Goal: Understand process/instructions

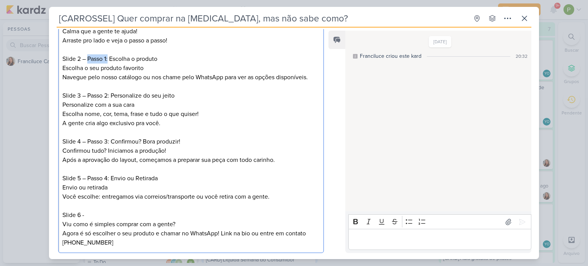
scroll to position [191, 0]
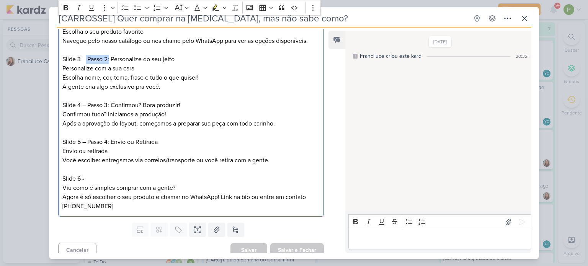
drag, startPoint x: 86, startPoint y: 57, endPoint x: 110, endPoint y: 57, distance: 23.7
click at [110, 57] on p "Slide 3 – Passo 2: Personalize do seu jeito" at bounding box center [190, 59] width 257 height 9
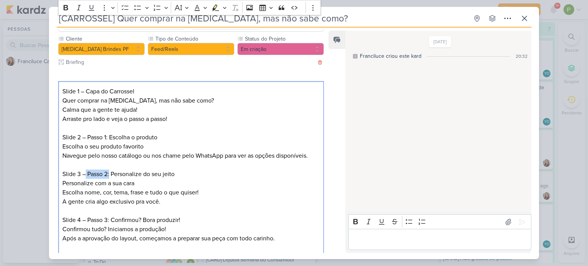
scroll to position [38, 0]
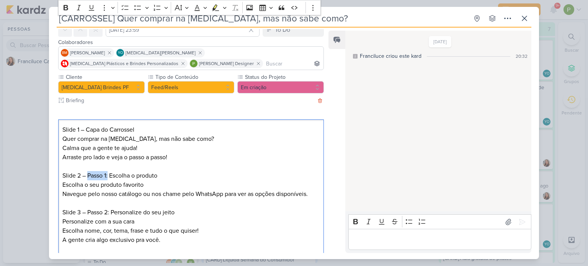
drag, startPoint x: 87, startPoint y: 175, endPoint x: 109, endPoint y: 173, distance: 21.6
click at [109, 173] on p "Slide 2 – Passo 1: Escolha o produto" at bounding box center [190, 175] width 257 height 9
copy p "Passo 1:"
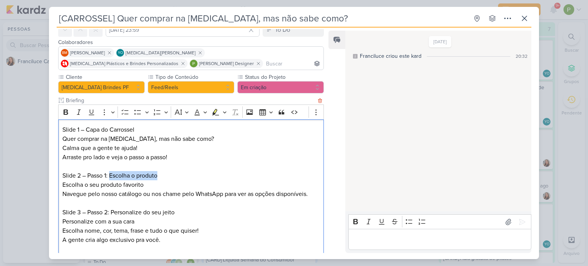
drag, startPoint x: 109, startPoint y: 176, endPoint x: 158, endPoint y: 173, distance: 49.1
click at [158, 173] on p "Slide 2 – Passo 1: Escolha o produto" at bounding box center [190, 175] width 257 height 9
copy p "Escolha o produto"
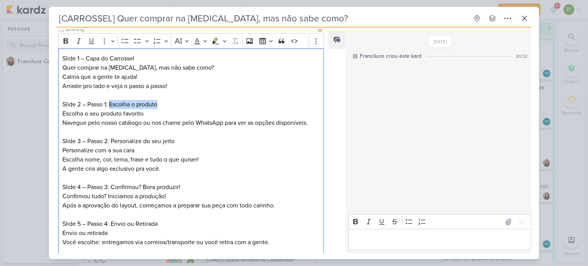
scroll to position [115, 0]
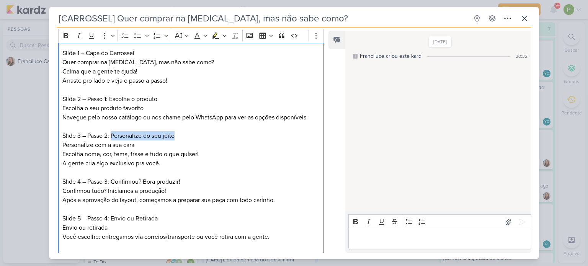
drag, startPoint x: 111, startPoint y: 133, endPoint x: 176, endPoint y: 137, distance: 64.8
click at [176, 137] on p "Slide 3 – Passo 2: Personalize do seu jeito" at bounding box center [190, 135] width 257 height 9
copy p "Personalize do seu jeito"
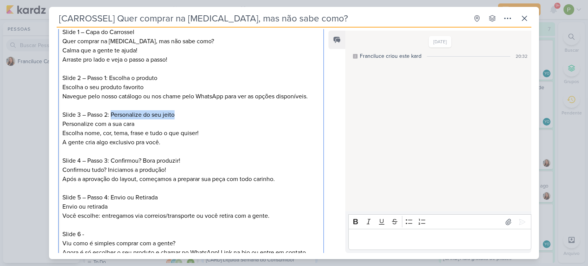
scroll to position [191, 0]
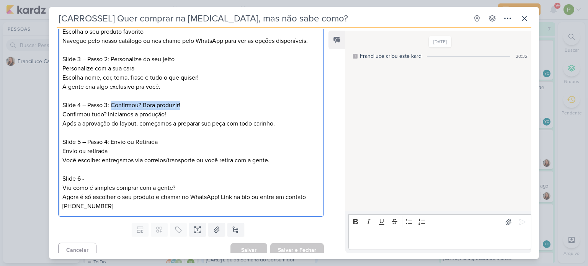
drag, startPoint x: 112, startPoint y: 103, endPoint x: 184, endPoint y: 107, distance: 72.1
click at [184, 107] on p "Slide 4 – Passo 3: Confirmou? Bora produzir!" at bounding box center [190, 105] width 257 height 9
copy p "Confirmou? Bora produzir!"
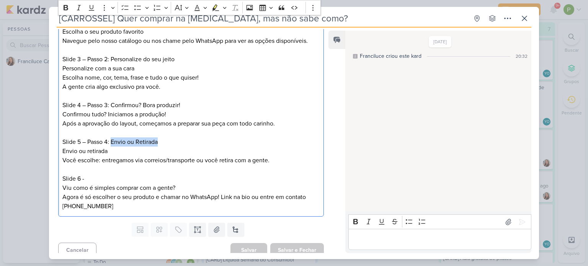
drag, startPoint x: 112, startPoint y: 141, endPoint x: 158, endPoint y: 144, distance: 46.0
click at [158, 144] on p "Slide 5 – Passo 4: Envio ou Retirada" at bounding box center [190, 141] width 257 height 9
copy p "Envio ou Retirada"
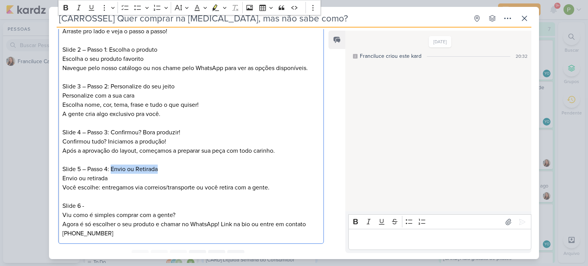
scroll to position [115, 0]
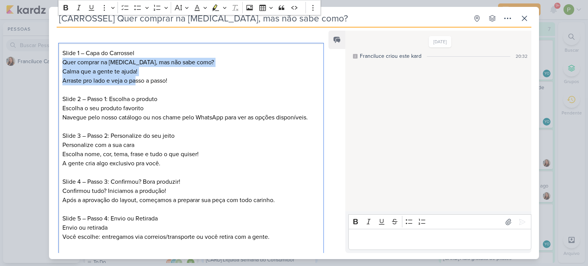
drag, startPoint x: 60, startPoint y: 62, endPoint x: 136, endPoint y: 77, distance: 77.1
click at [137, 77] on div "Slide 1 – Capa do Carrossel Quer comprar na [MEDICAL_DATA], mas não sabe como? …" at bounding box center [191, 168] width 266 height 251
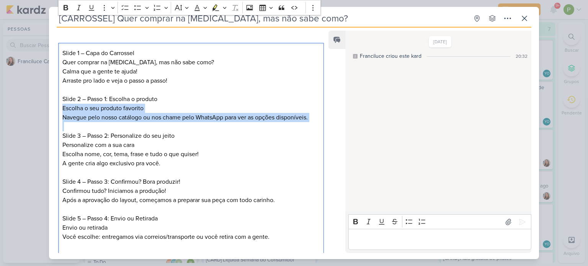
drag, startPoint x: 63, startPoint y: 106, endPoint x: 315, endPoint y: 126, distance: 253.4
click at [315, 126] on div "Slide 1 – Capa do Carrossel Quer comprar na [MEDICAL_DATA], mas não sabe como? …" at bounding box center [191, 168] width 266 height 251
copy div "Escolha o seu produto favorito Navegue pelo nosso catálogo ou nos chame pelo Wh…"
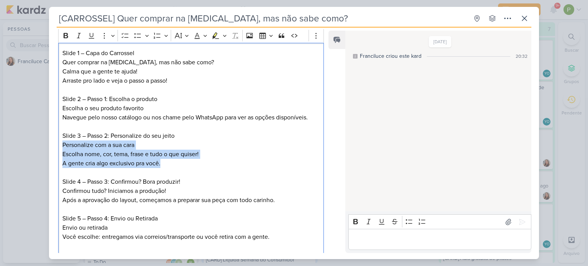
drag, startPoint x: 62, startPoint y: 140, endPoint x: 164, endPoint y: 163, distance: 105.0
click at [164, 163] on div "Slide 1 – Capa do Carrossel Quer comprar na [MEDICAL_DATA], mas não sabe como? …" at bounding box center [191, 168] width 266 height 251
copy div "Personalize com a sua cara Escolha nome, cor, tema, frase e tudo o que quiser! …"
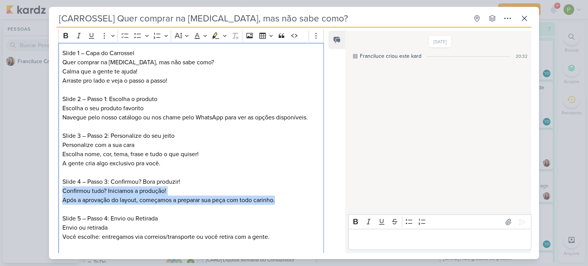
drag, startPoint x: 280, startPoint y: 198, endPoint x: 60, endPoint y: 191, distance: 220.6
click at [60, 191] on div "Slide 1 – Capa do Carrossel Quer comprar na [MEDICAL_DATA], mas não sabe como? …" at bounding box center [191, 168] width 266 height 251
copy div "Confirmou tudo? Iniciamos a produção! Após a aprovação do layout, começamos a p…"
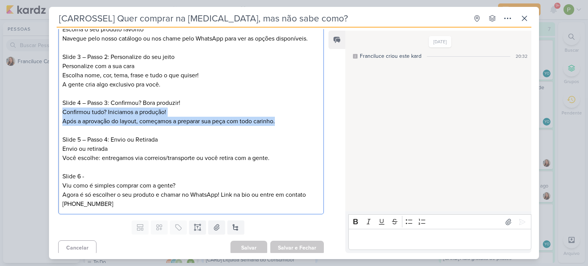
scroll to position [197, 0]
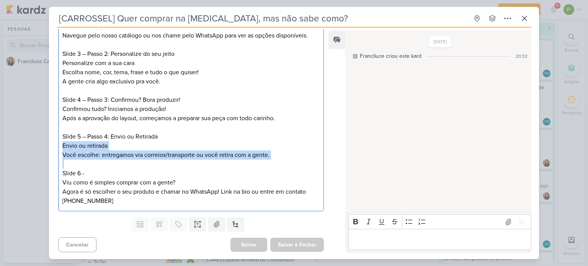
drag, startPoint x: 62, startPoint y: 143, endPoint x: 274, endPoint y: 167, distance: 213.8
click at [274, 167] on div "Slide 1 – Capa do Carrossel Quer comprar na [MEDICAL_DATA], mas não sabe como? …" at bounding box center [191, 86] width 266 height 251
copy div "Envio ou retirada Você escolhe: entregamos via correios/transporte ou você reti…"
